Goal: Information Seeking & Learning: Learn about a topic

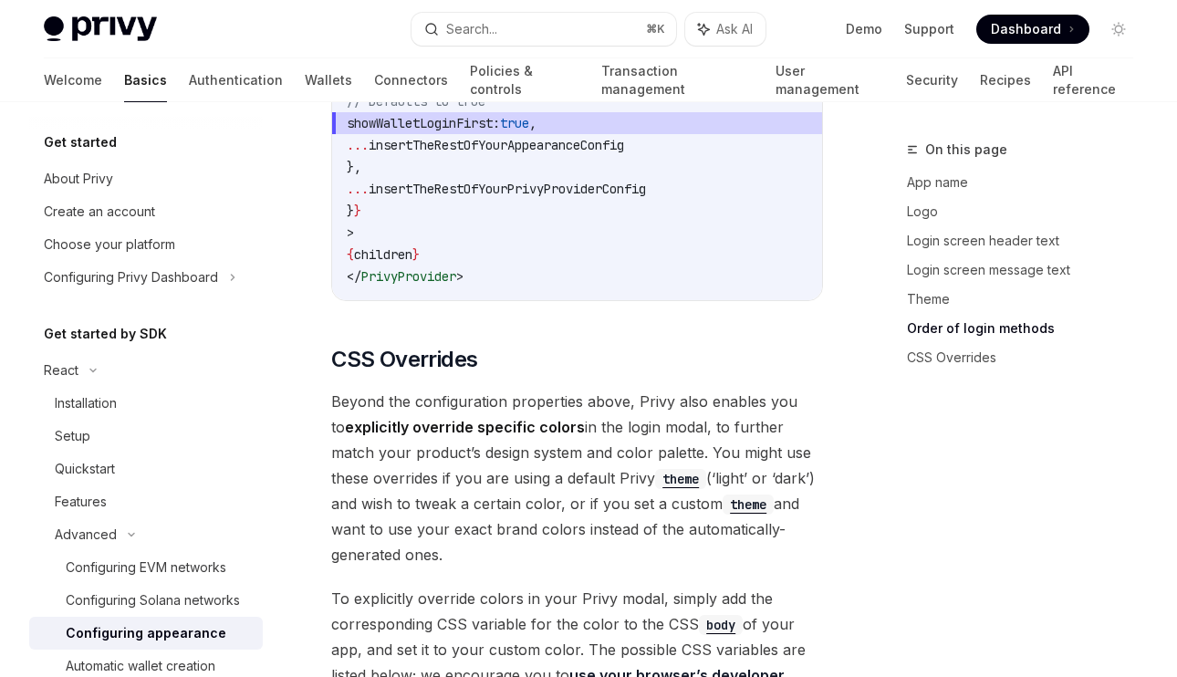
scroll to position [4571, 0]
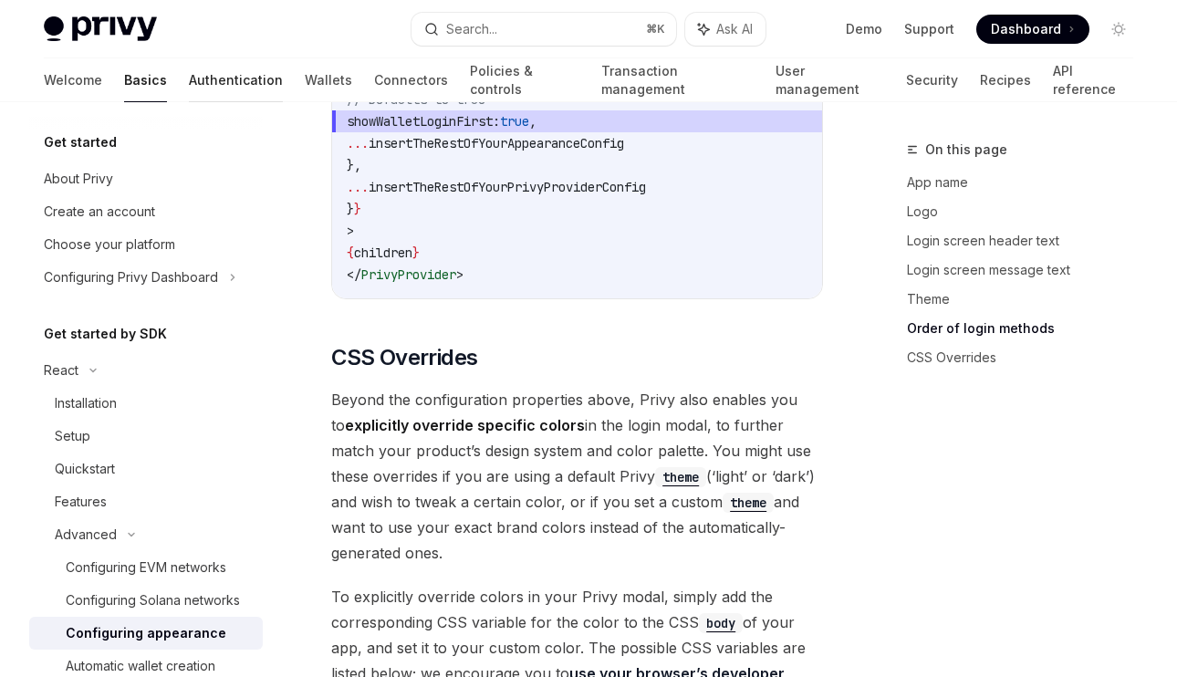
click at [189, 88] on link "Authentication" at bounding box center [236, 80] width 94 height 44
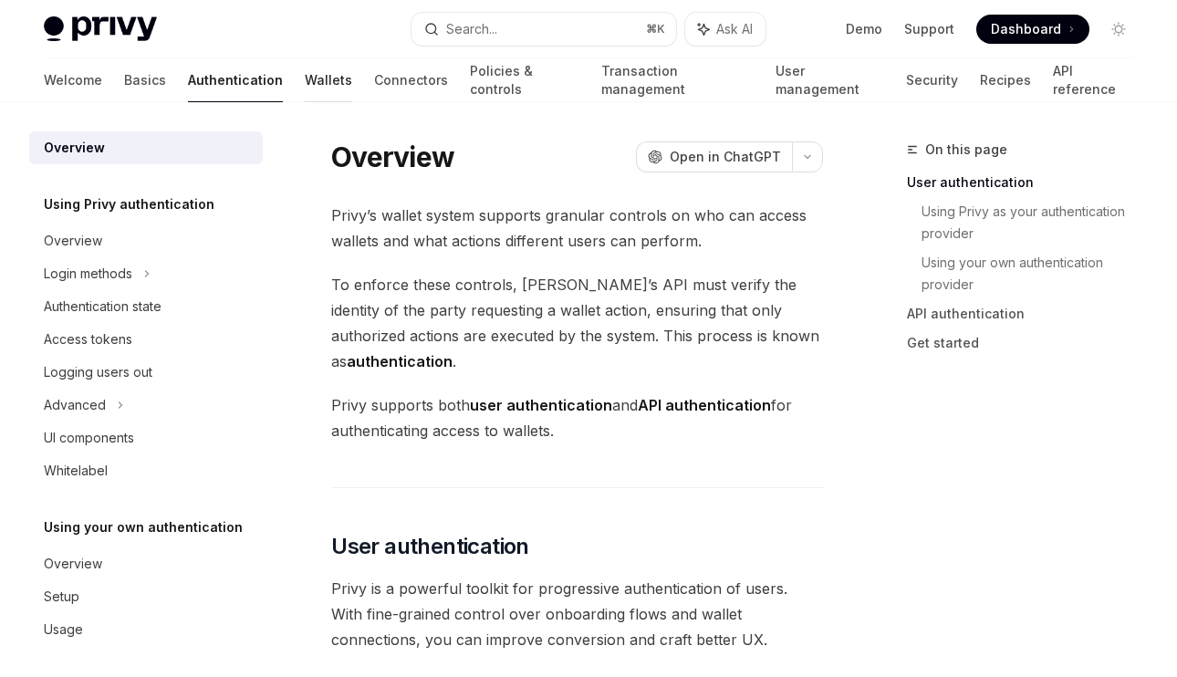
click at [305, 84] on link "Wallets" at bounding box center [328, 80] width 47 height 44
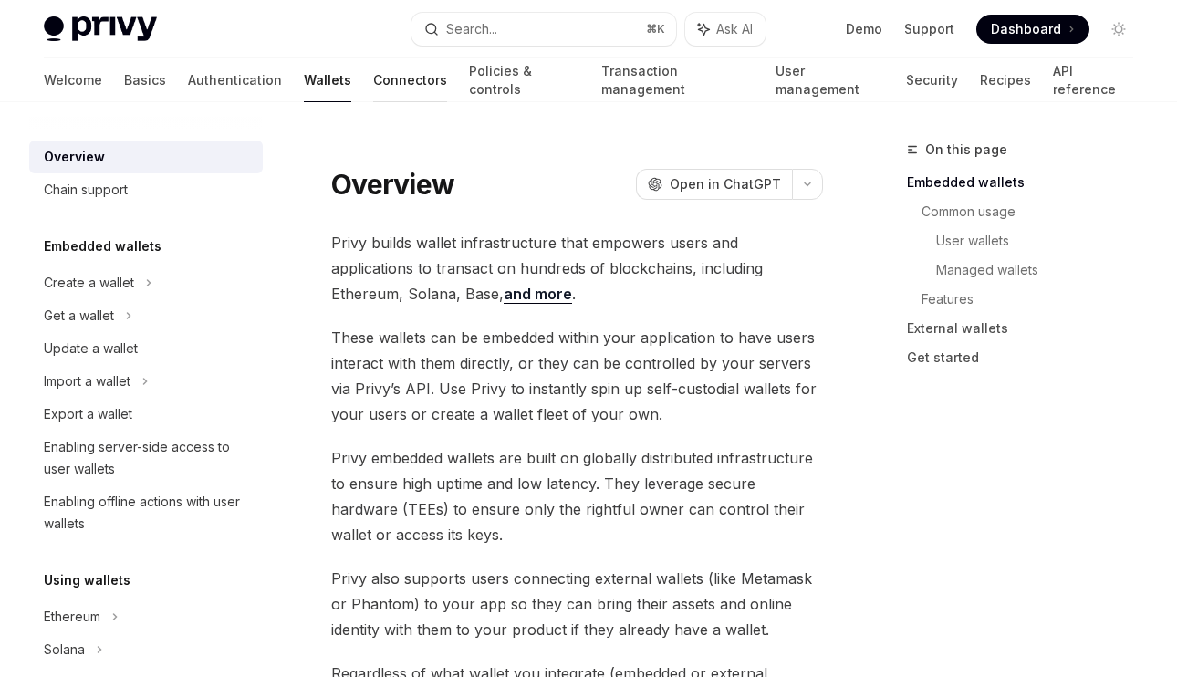
click at [373, 84] on link "Connectors" at bounding box center [410, 80] width 74 height 44
type textarea "*"
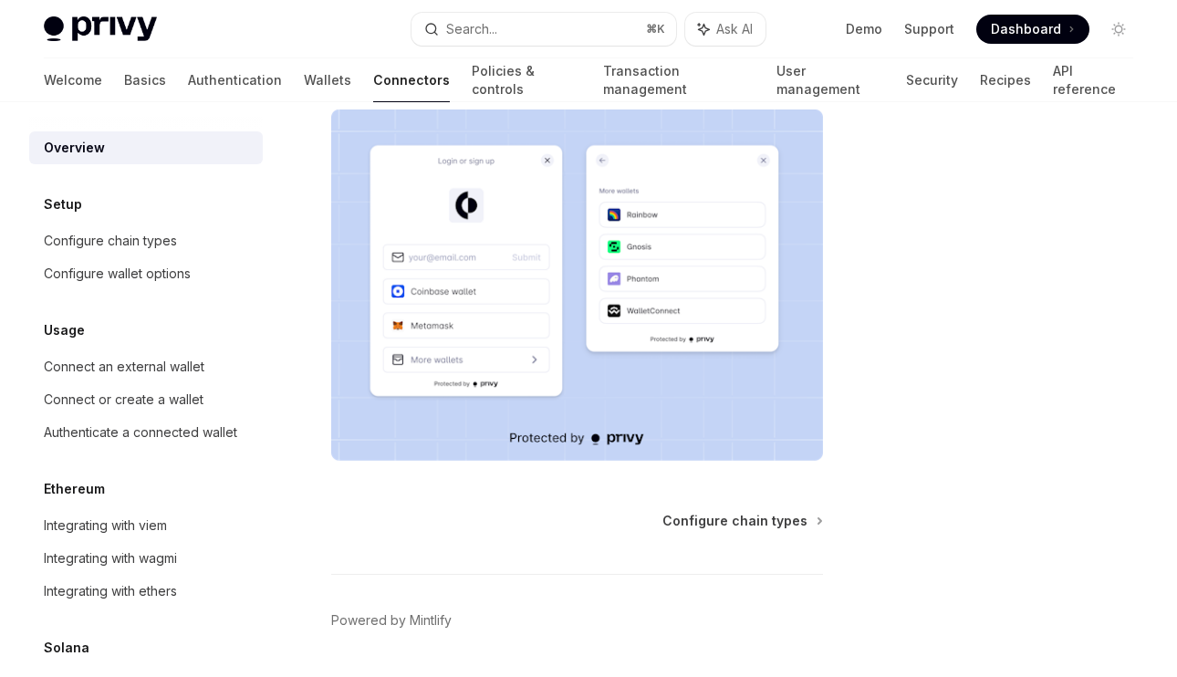
scroll to position [425, 0]
